Goal: Task Accomplishment & Management: Use online tool/utility

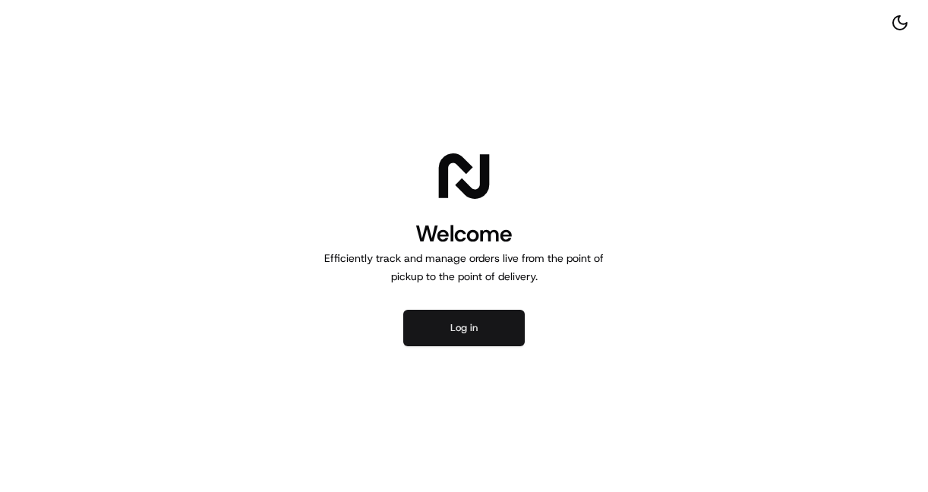
click at [460, 324] on button "Log in" at bounding box center [464, 328] width 122 height 36
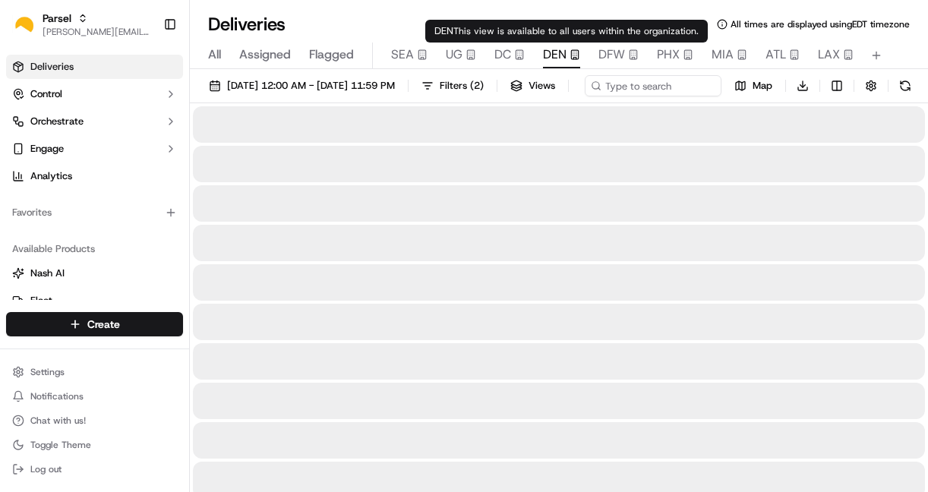
click at [556, 57] on span "DEN" at bounding box center [555, 55] width 24 height 18
